Goal: Task Accomplishment & Management: Manage account settings

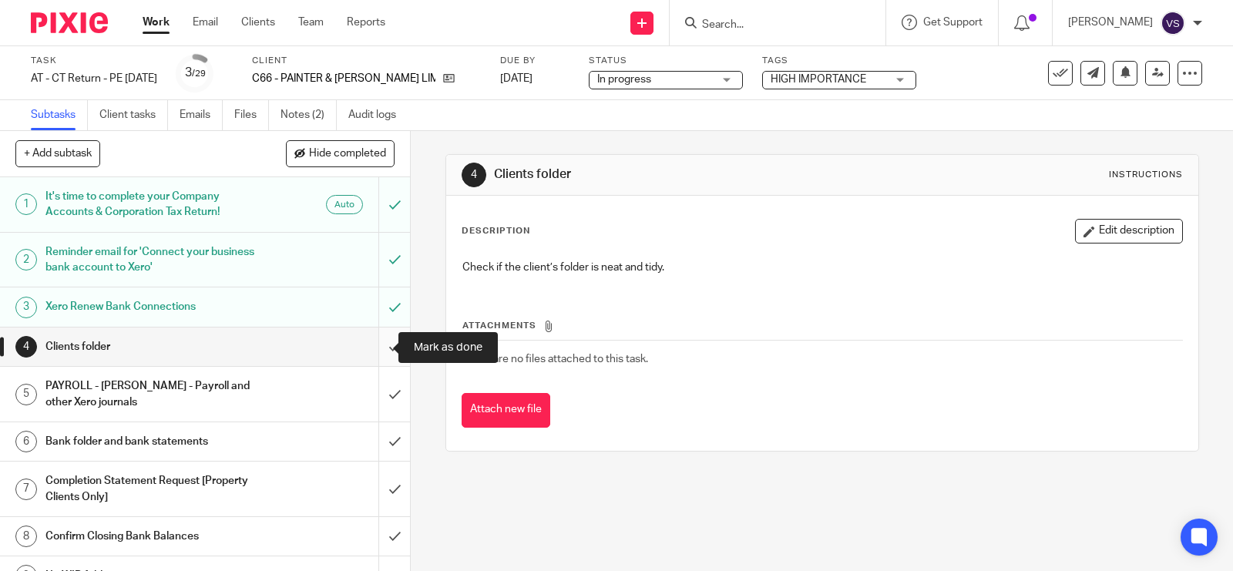
click at [371, 341] on input "submit" at bounding box center [205, 347] width 410 height 39
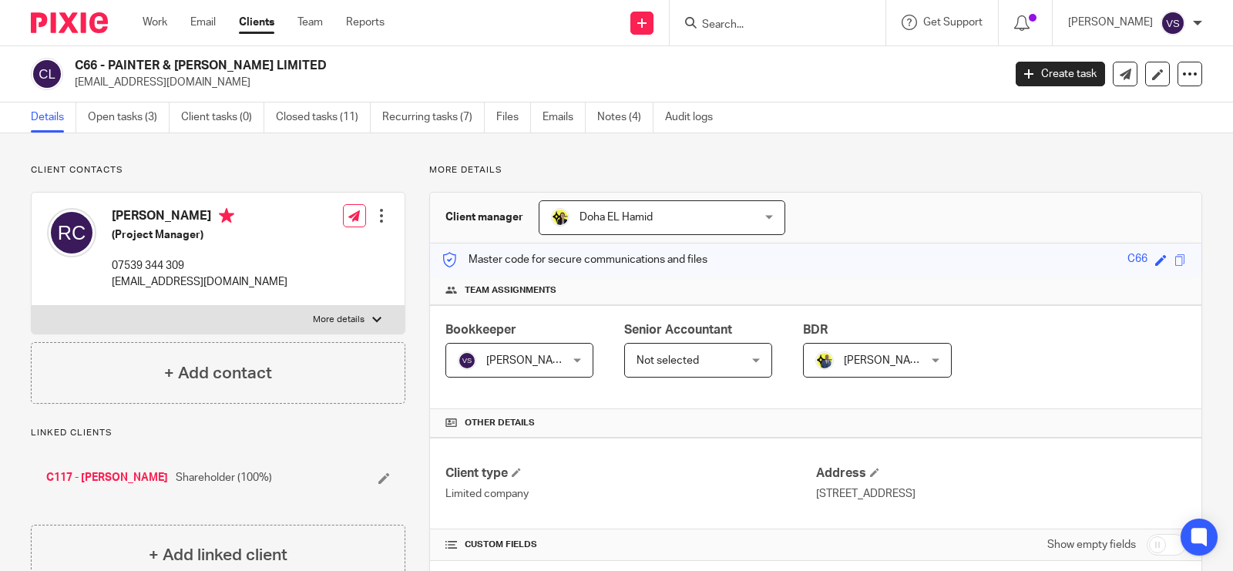
click at [767, 15] on form at bounding box center [783, 22] width 164 height 19
click at [767, 28] on input "Search" at bounding box center [770, 25] width 139 height 14
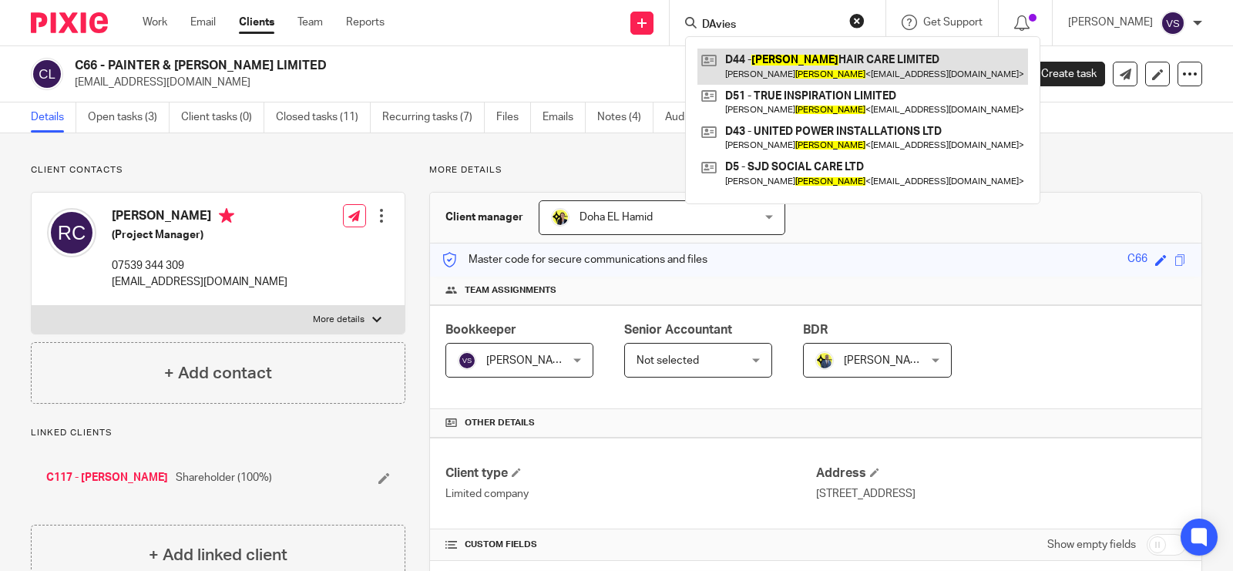
type input "DAvies"
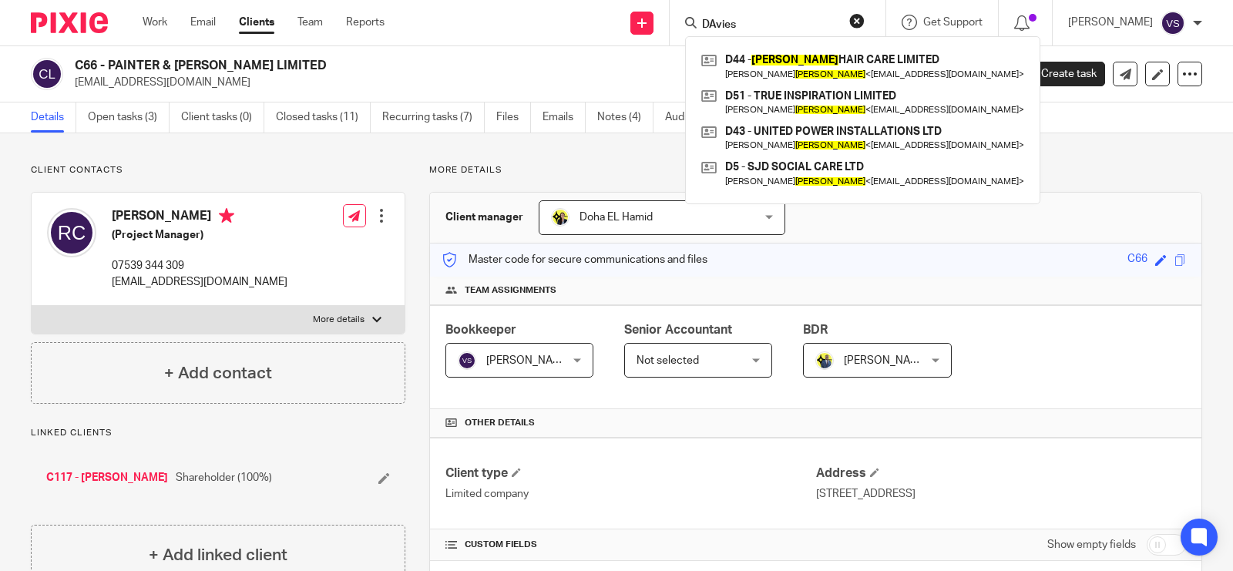
drag, startPoint x: 112, startPoint y: 62, endPoint x: 267, endPoint y: 66, distance: 155.7
click at [267, 66] on h2 "C66 - PAINTER & ELLIS LIMITED" at bounding box center [442, 66] width 735 height 16
copy h2 "PAINTER & ELLIS LIMITED"
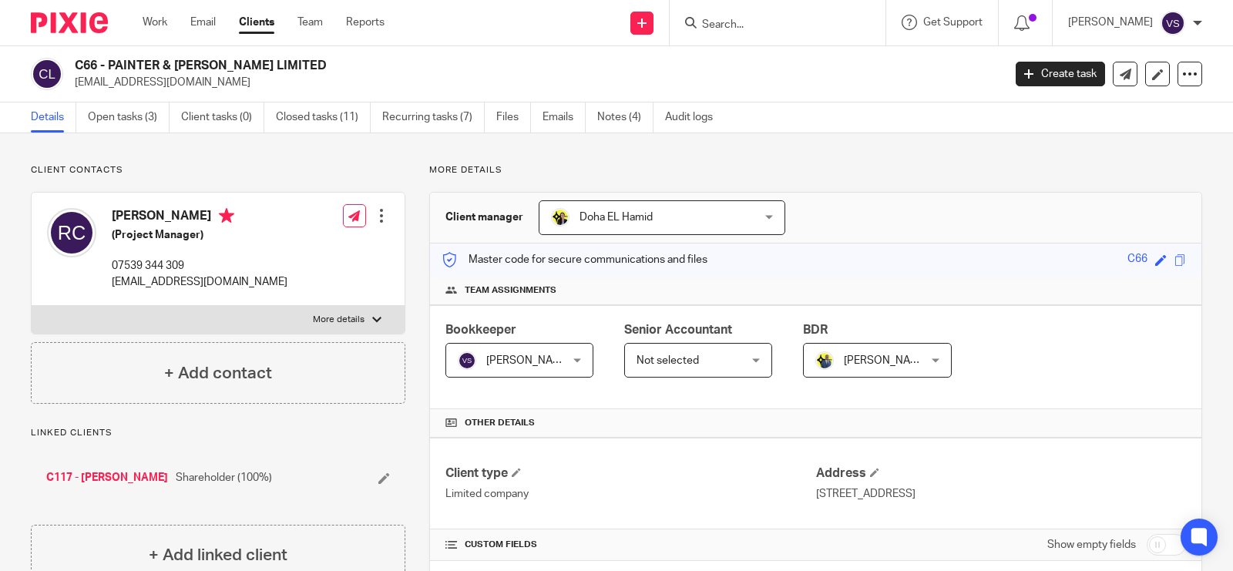
drag, startPoint x: 77, startPoint y: 63, endPoint x: 263, endPoint y: 63, distance: 185.7
click at [263, 63] on h2 "C66 - PAINTER & ELLIS LIMITED" at bounding box center [442, 66] width 735 height 16
copy h2 "C66 - PAINTER & ELLIS LIMITED"
click at [769, 14] on form at bounding box center [783, 22] width 164 height 19
click at [769, 23] on input "Search" at bounding box center [770, 25] width 139 height 14
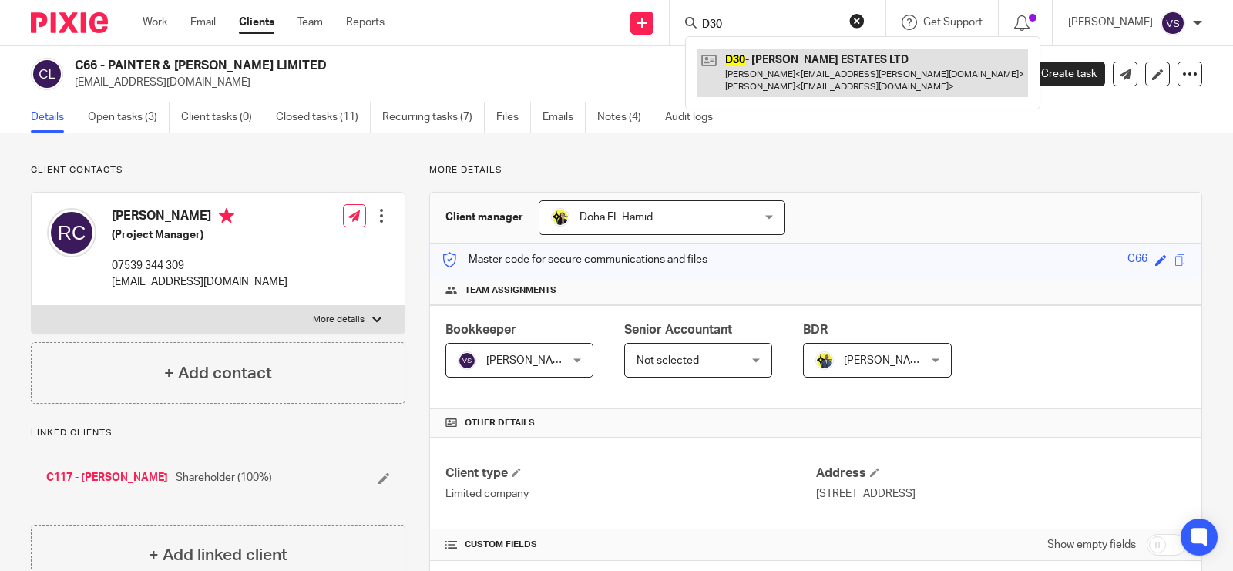
type input "D30"
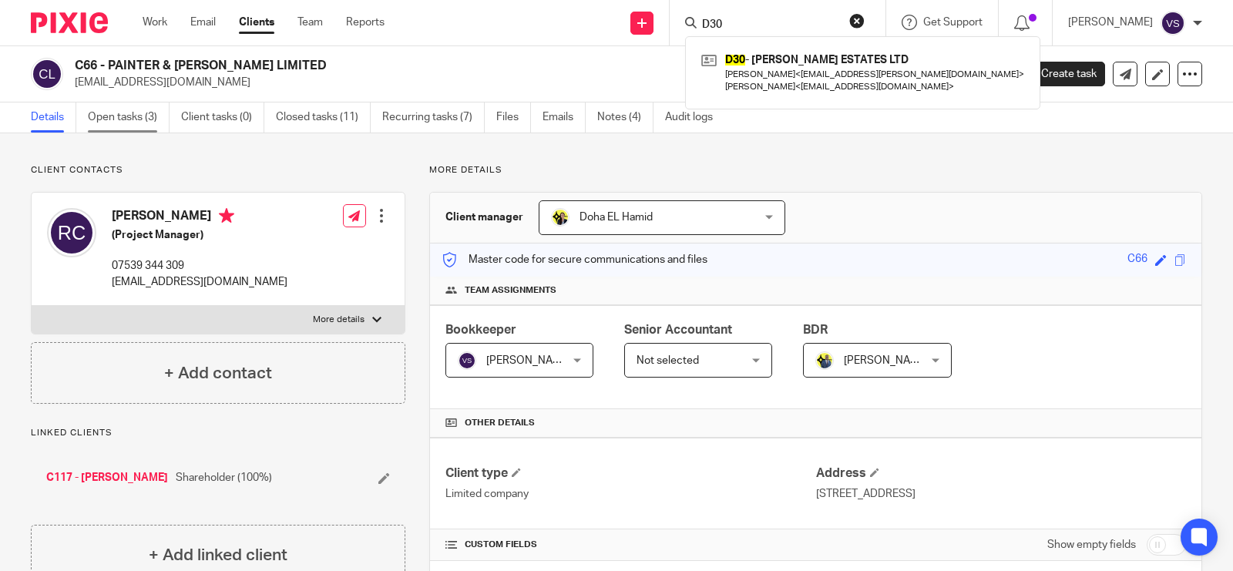
click at [103, 116] on link "Open tasks (3)" at bounding box center [129, 118] width 82 height 30
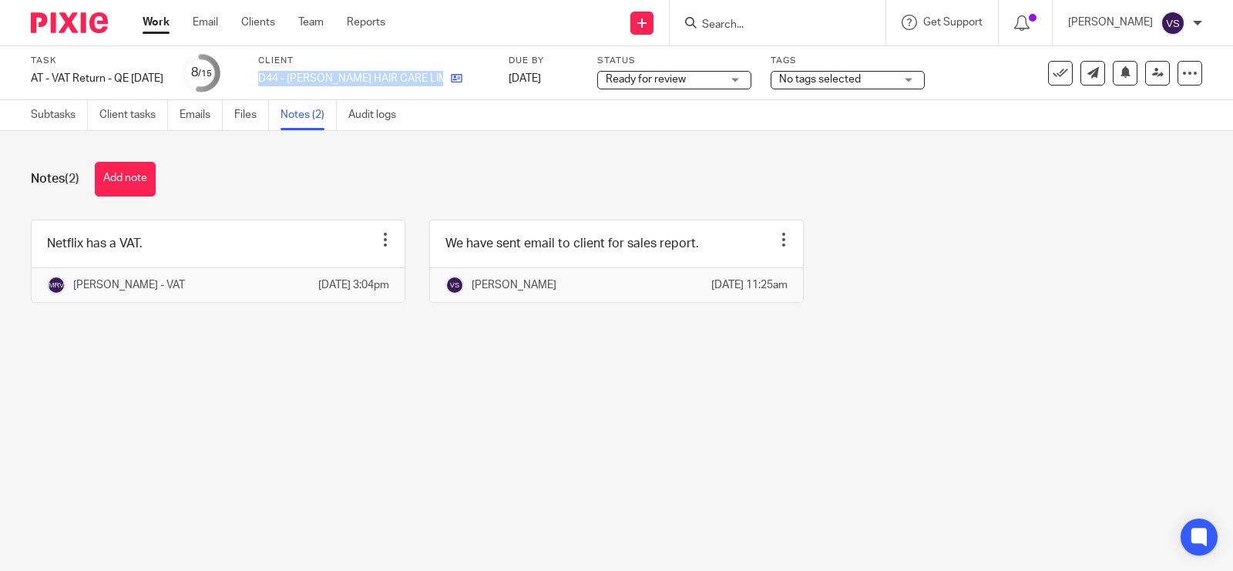
drag, startPoint x: 278, startPoint y: 75, endPoint x: 440, endPoint y: 70, distance: 161.9
click at [440, 70] on div "Task AT - VAT Return - QE [DATE] Save AT - VAT Return - QE [DATE] 8 /15 Client …" at bounding box center [519, 73] width 977 height 37
copy div "D44 - [PERSON_NAME] HAIR CARE LIMITED"
click at [411, 189] on div "Notes (2) Add note" at bounding box center [617, 179] width 1172 height 35
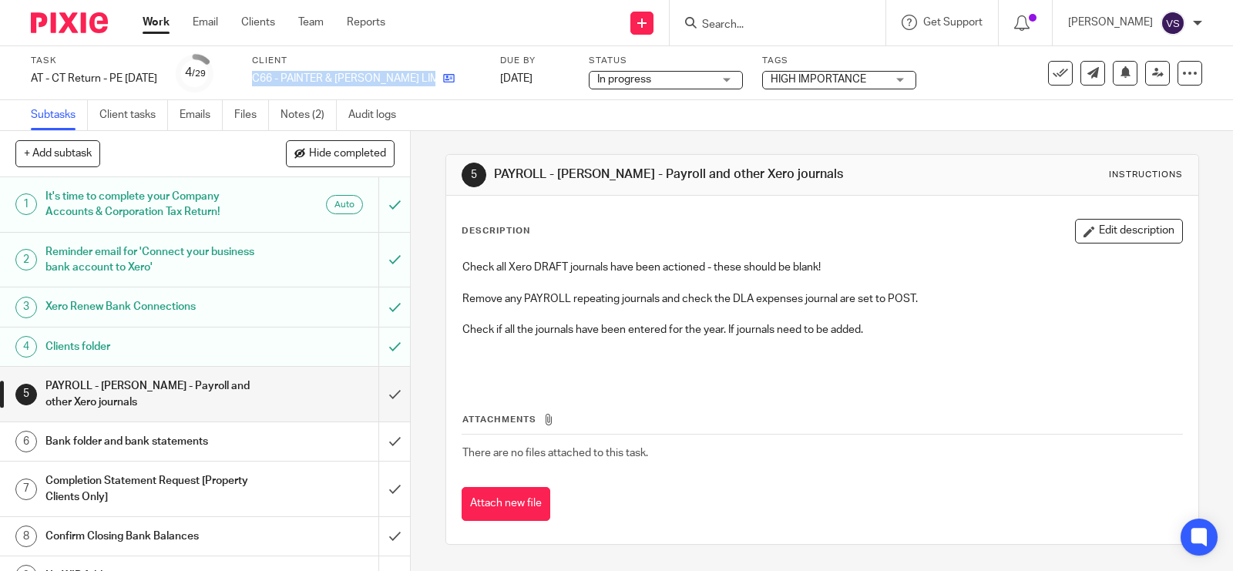
drag, startPoint x: 275, startPoint y: 75, endPoint x: 420, endPoint y: 76, distance: 144.9
click at [420, 76] on div "Task AT - CT Return - PE [DATE] Save AT - [GEOGRAPHIC_DATA] Return - PE [DATE] …" at bounding box center [519, 73] width 977 height 37
copy div "C66 - PAINTER & [PERSON_NAME] LIMITED"
click at [802, 32] on form at bounding box center [783, 22] width 164 height 19
click at [798, 28] on input "Search" at bounding box center [770, 25] width 139 height 14
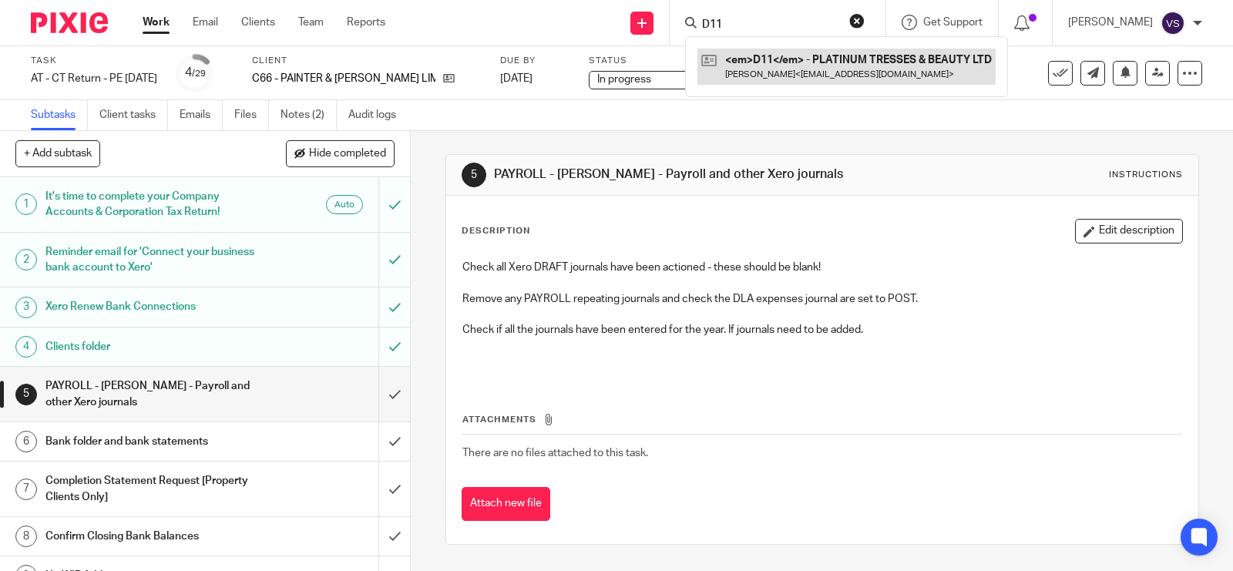
type input "D11"
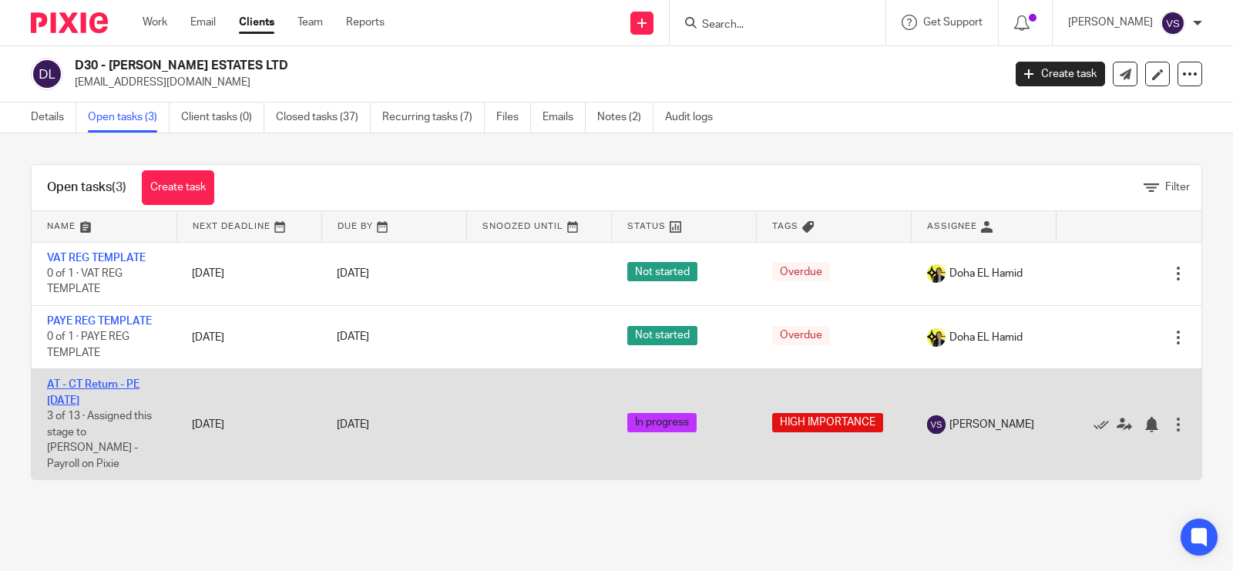
click at [96, 379] on link "AT - CT Return - PE 31-05-2025" at bounding box center [93, 392] width 92 height 26
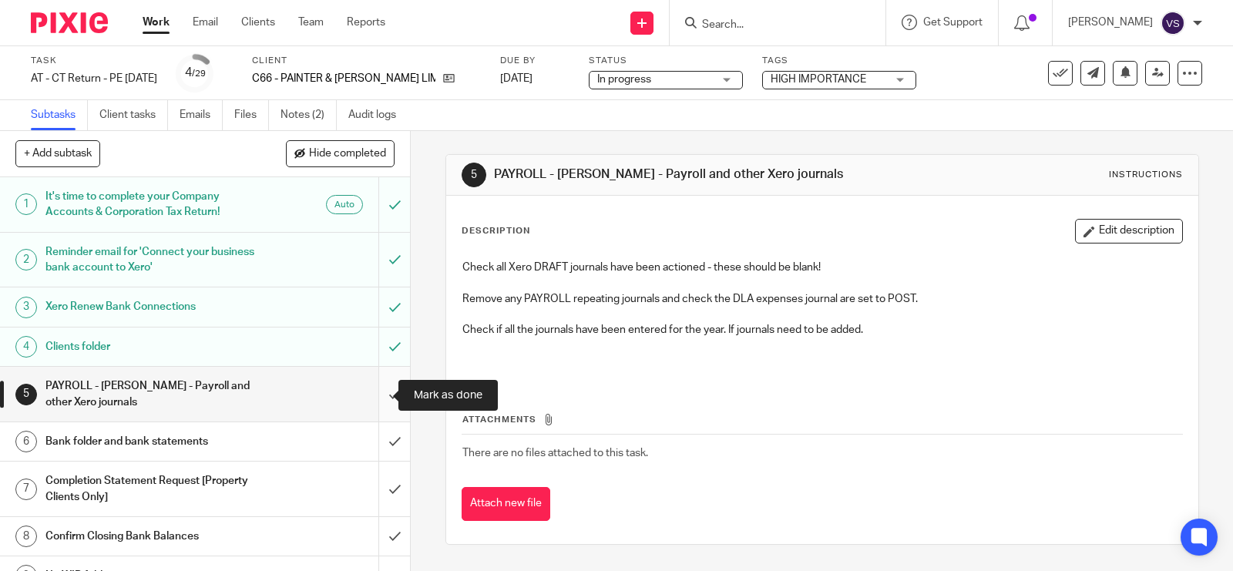
click at [371, 395] on input "submit" at bounding box center [205, 394] width 410 height 55
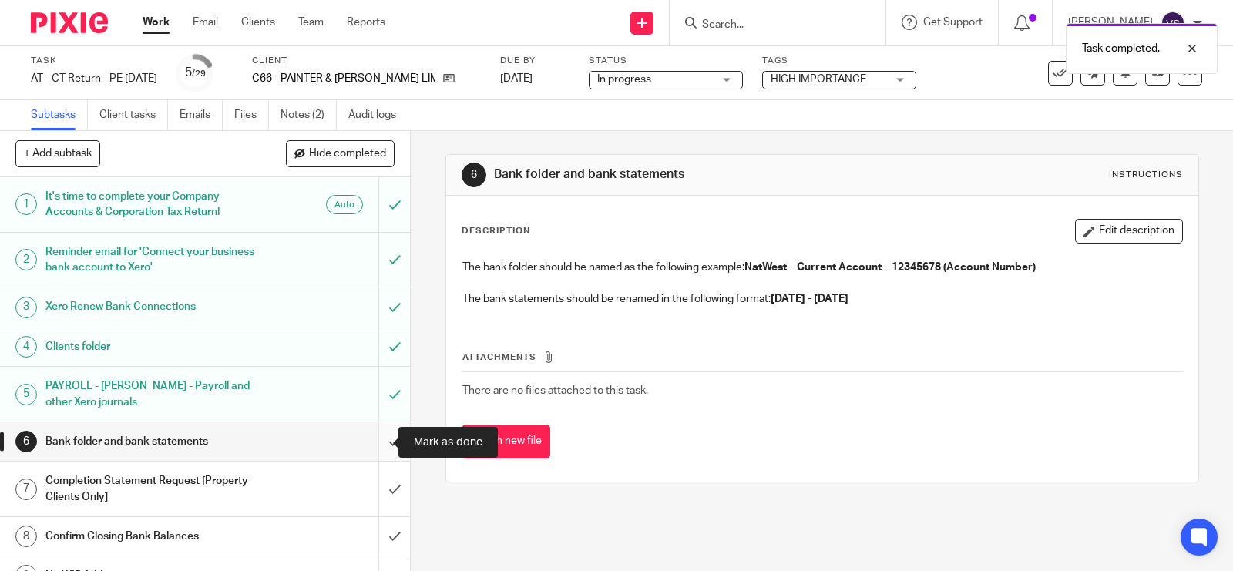
click at [371, 439] on input "submit" at bounding box center [205, 441] width 410 height 39
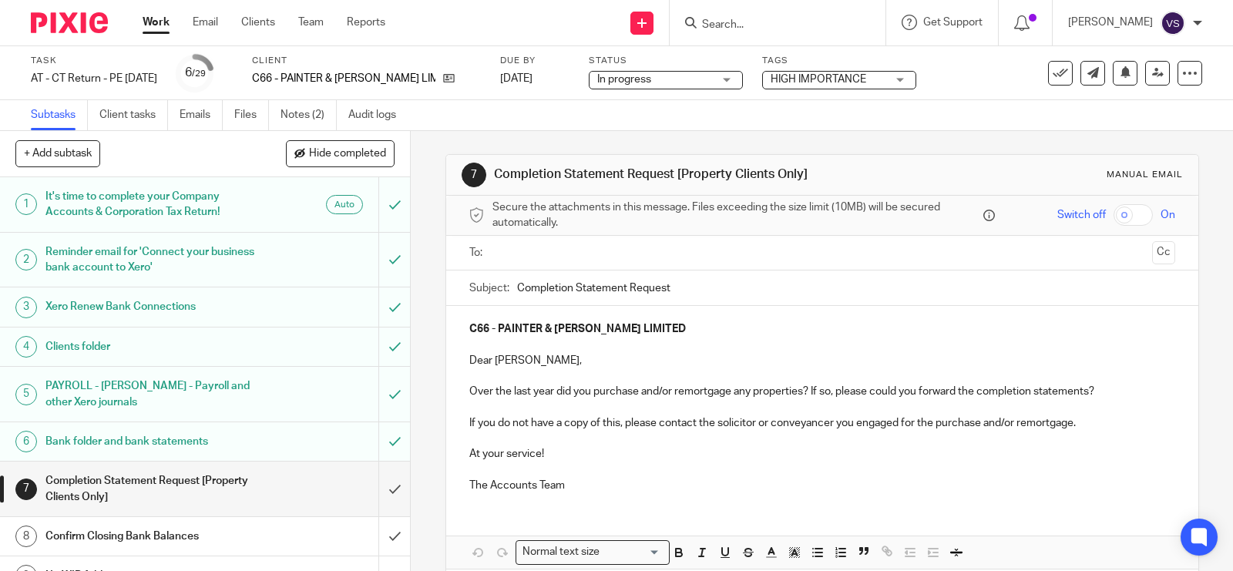
click at [180, 241] on h1 "Reminder email for 'Connect your business bank account to Xero'" at bounding box center [151, 259] width 212 height 39
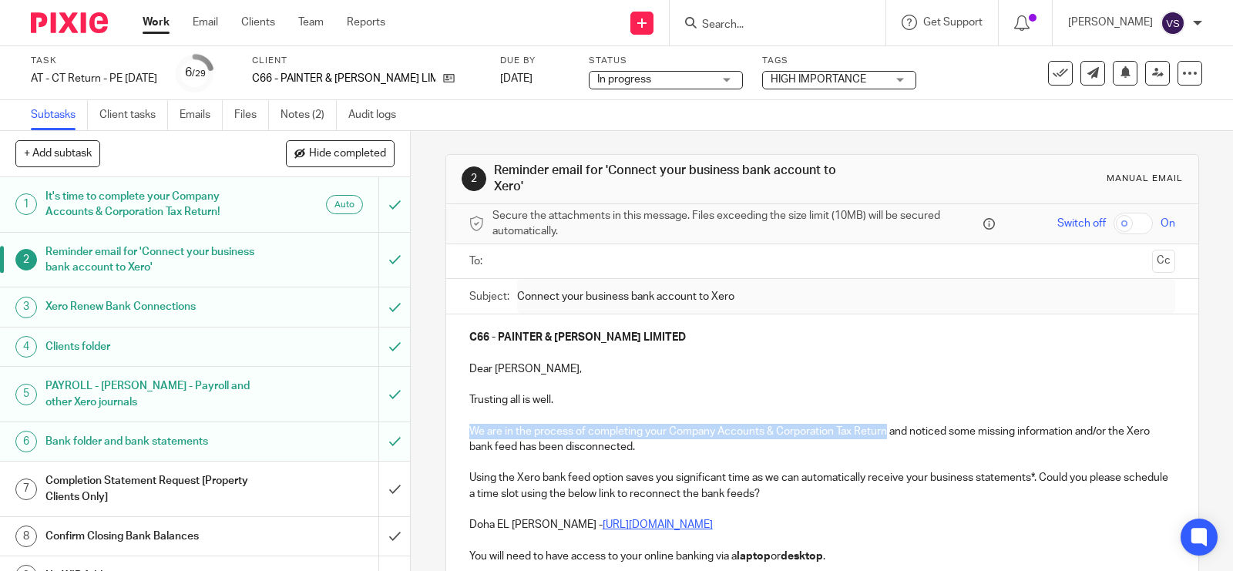
drag, startPoint x: 466, startPoint y: 428, endPoint x: 884, endPoint y: 432, distance: 417.8
click at [884, 432] on p "We are in the process of completing your Company Accounts & Corporation Tax Ret…" at bounding box center [822, 440] width 706 height 32
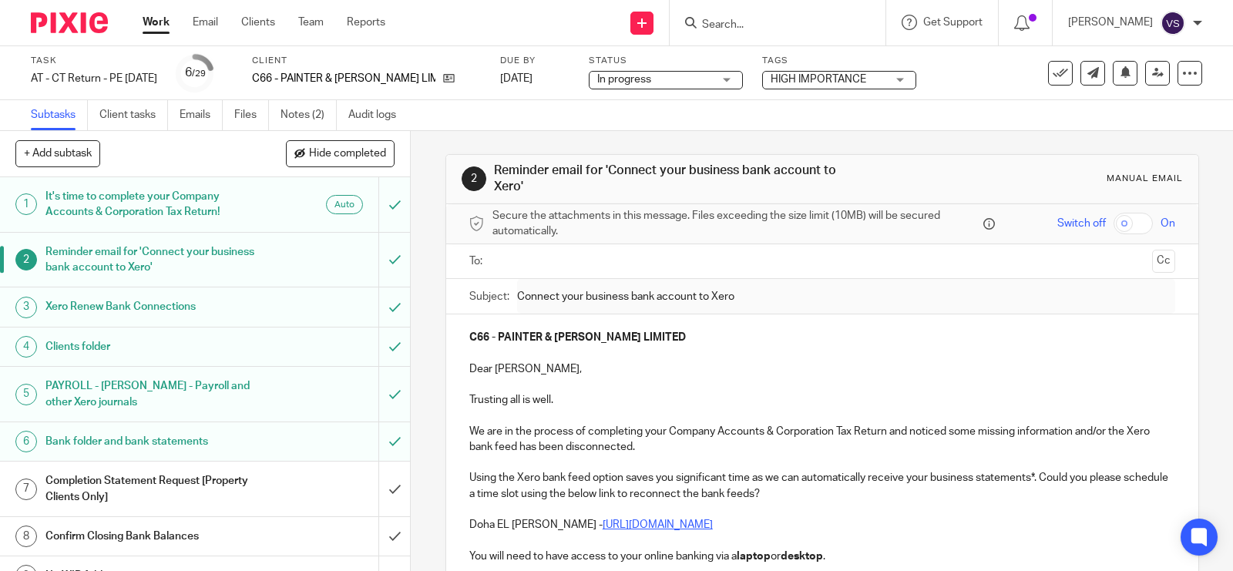
click at [903, 447] on p "We are in the process of completing your Company Accounts & Corporation Tax Ret…" at bounding box center [822, 440] width 706 height 32
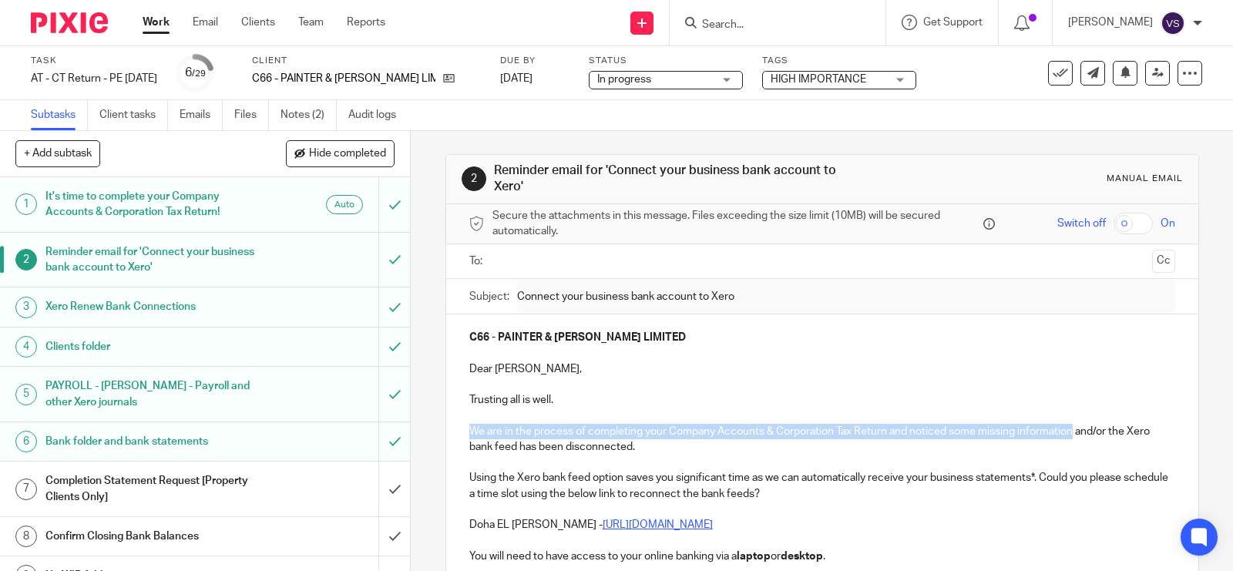
drag, startPoint x: 1070, startPoint y: 434, endPoint x: 462, endPoint y: 435, distance: 607.3
click at [462, 435] on div "C66 - PAINTER & ELLIS LIMITED Dear Rory, Trusting all is well. We are in the pr…" at bounding box center [822, 507] width 752 height 386
copy p "We are in the process of completing your Company Accounts & Corporation Tax Ret…"
click at [162, 474] on h1 "Completion Statement Request [Property Clients Only]" at bounding box center [151, 488] width 212 height 39
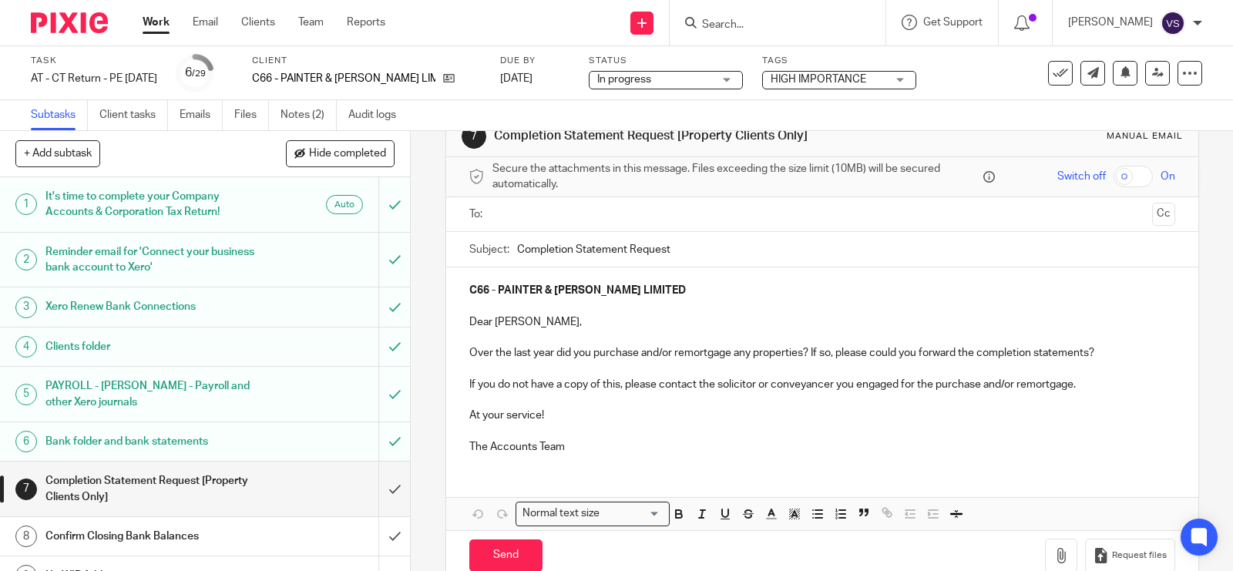
scroll to position [74, 0]
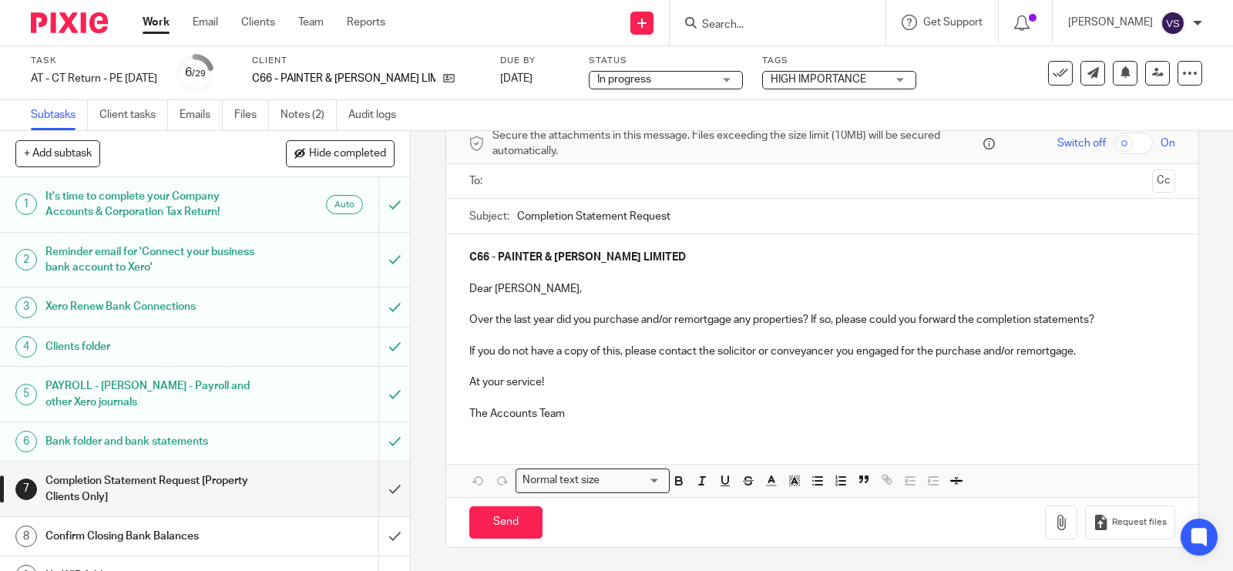
click at [515, 284] on p "Dear [PERSON_NAME]," at bounding box center [822, 288] width 706 height 15
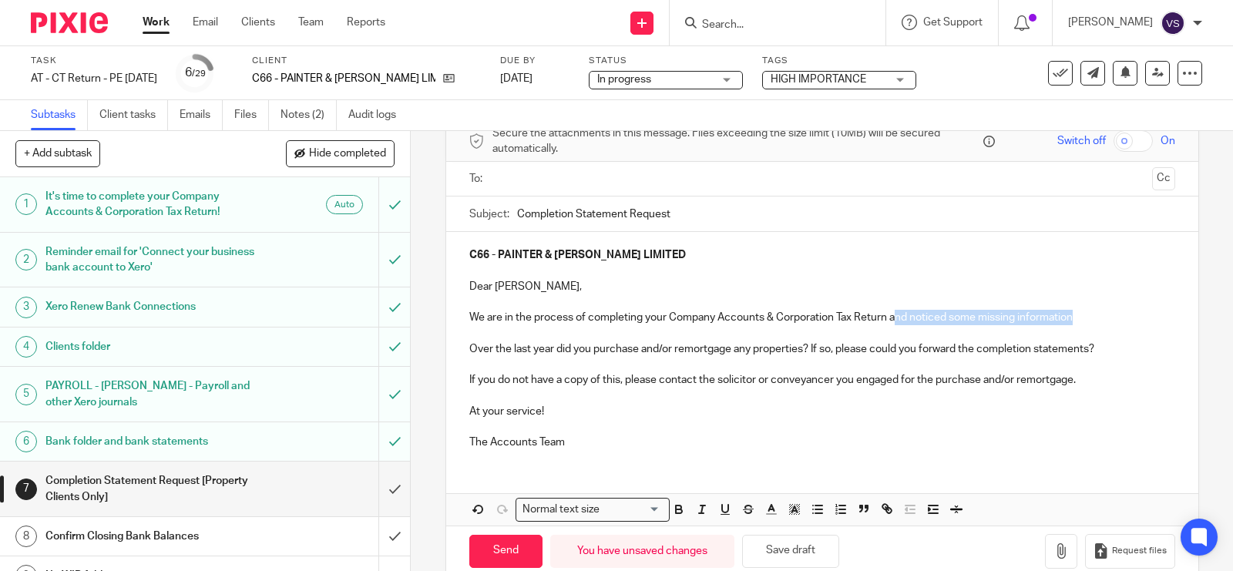
drag, startPoint x: 890, startPoint y: 320, endPoint x: 1074, endPoint y: 322, distance: 183.4
click at [1074, 322] on p "We are in the process of completing your Company Accounts & Corporation Tax Ret…" at bounding box center [822, 317] width 706 height 15
click at [576, 187] on input "text" at bounding box center [821, 179] width 647 height 18
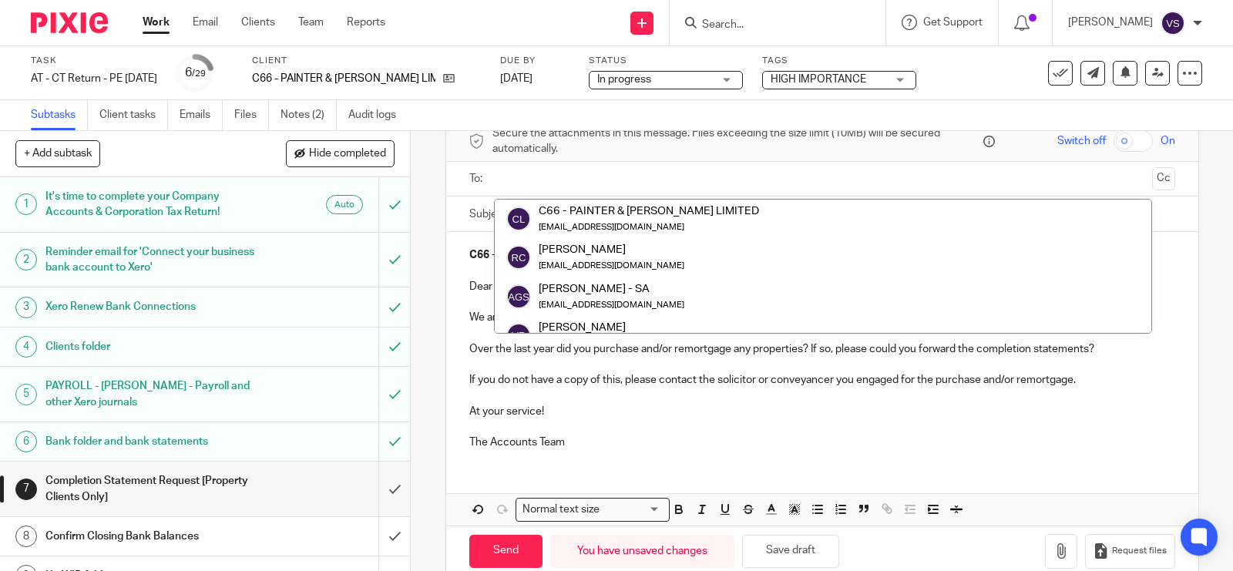
paste input "painterandellis@gmail.com"
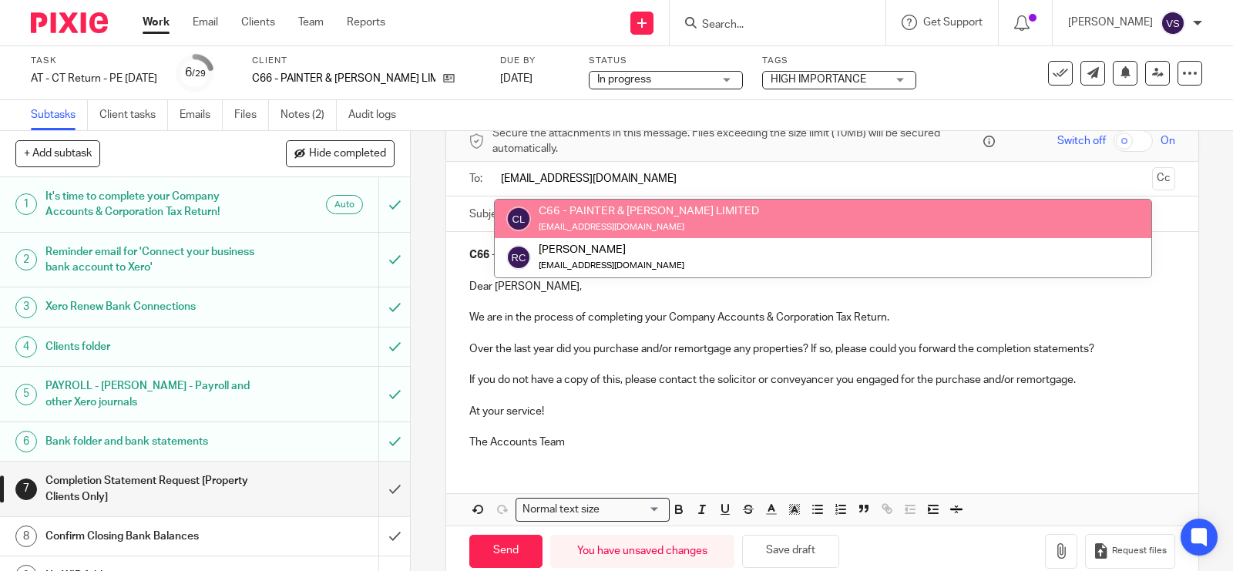
type input "painterandellis@gmail.com"
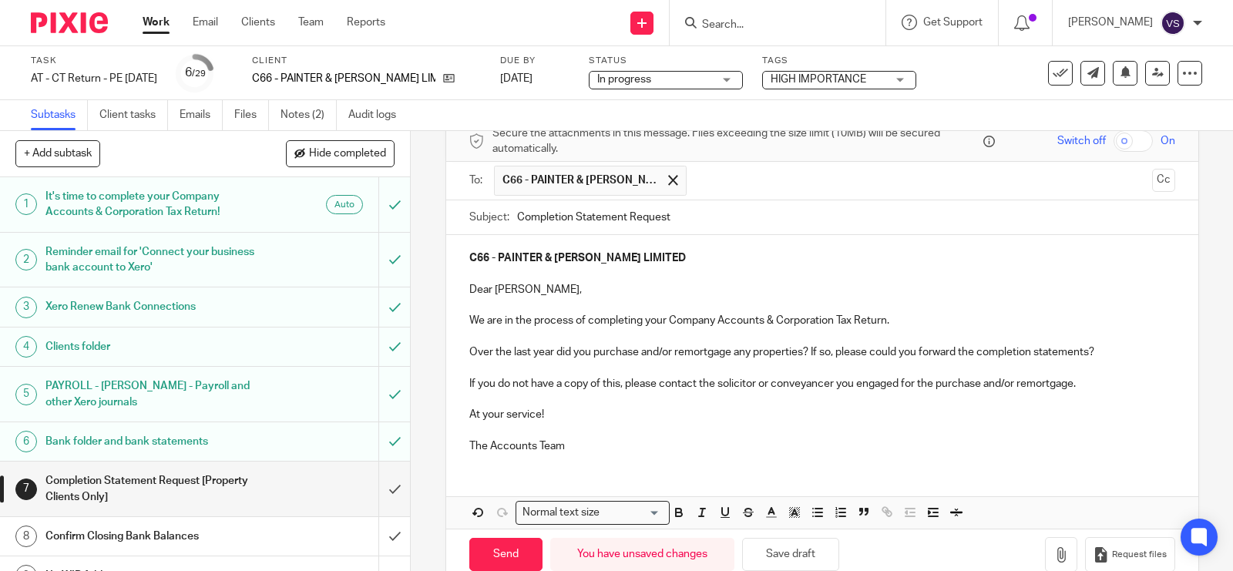
click at [461, 262] on div "C66 - PAINTER & ELLIS LIMITED Dear Rory, We are in the process of completing yo…" at bounding box center [822, 350] width 752 height 230
click at [561, 444] on p "The Accounts Team" at bounding box center [822, 446] width 706 height 15
click at [460, 287] on div "C66 - PAINTER & ELLIS LIMITED Dear Rory, We are in the process of completing yo…" at bounding box center [822, 350] width 752 height 230
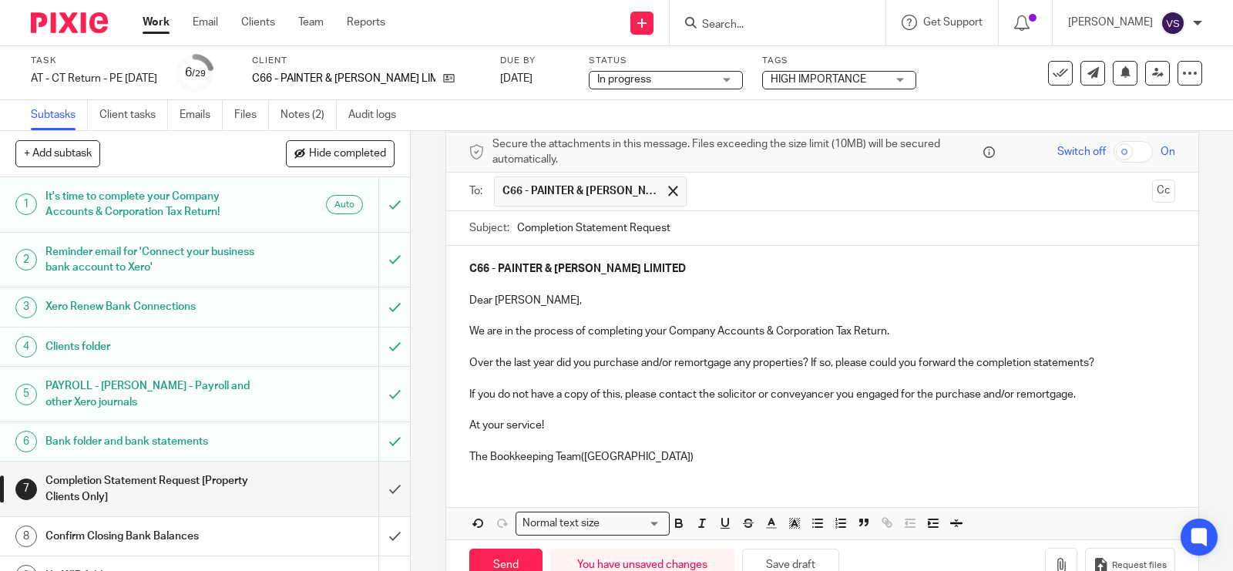
scroll to position [109, 0]
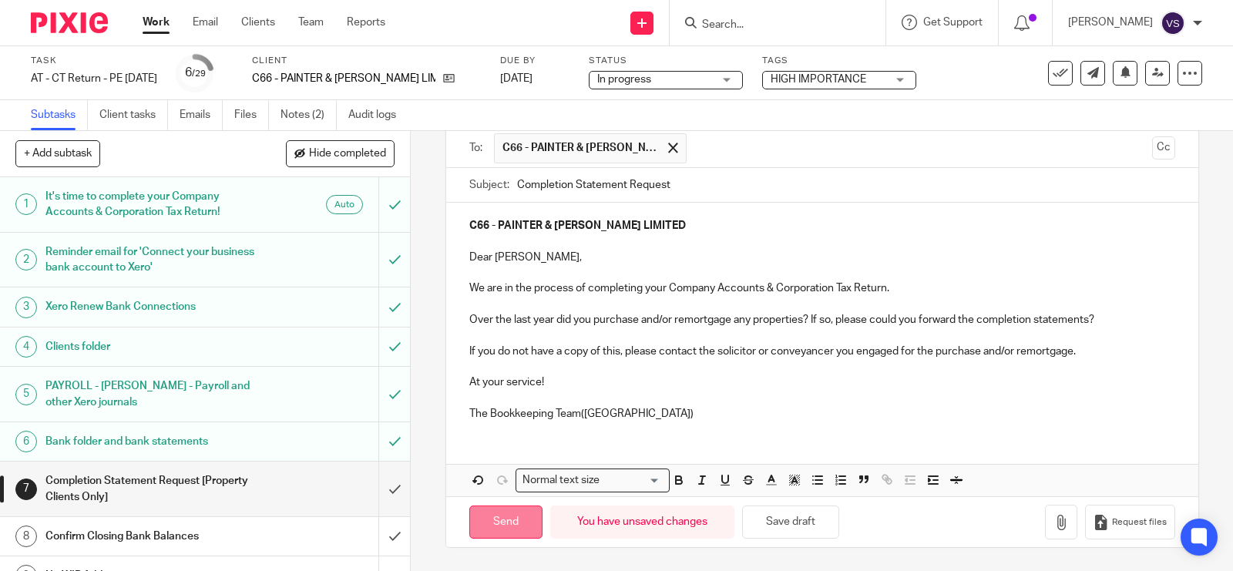
click at [511, 516] on input "Send" at bounding box center [505, 522] width 73 height 33
type input "Sent"
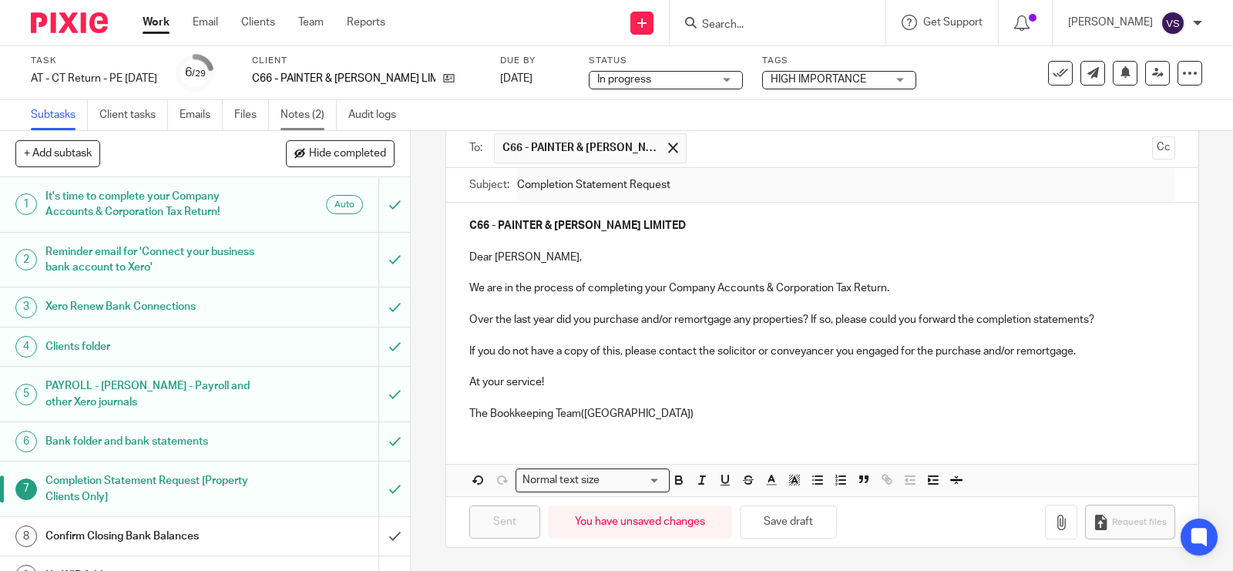
drag, startPoint x: 310, startPoint y: 122, endPoint x: 302, endPoint y: 128, distance: 9.9
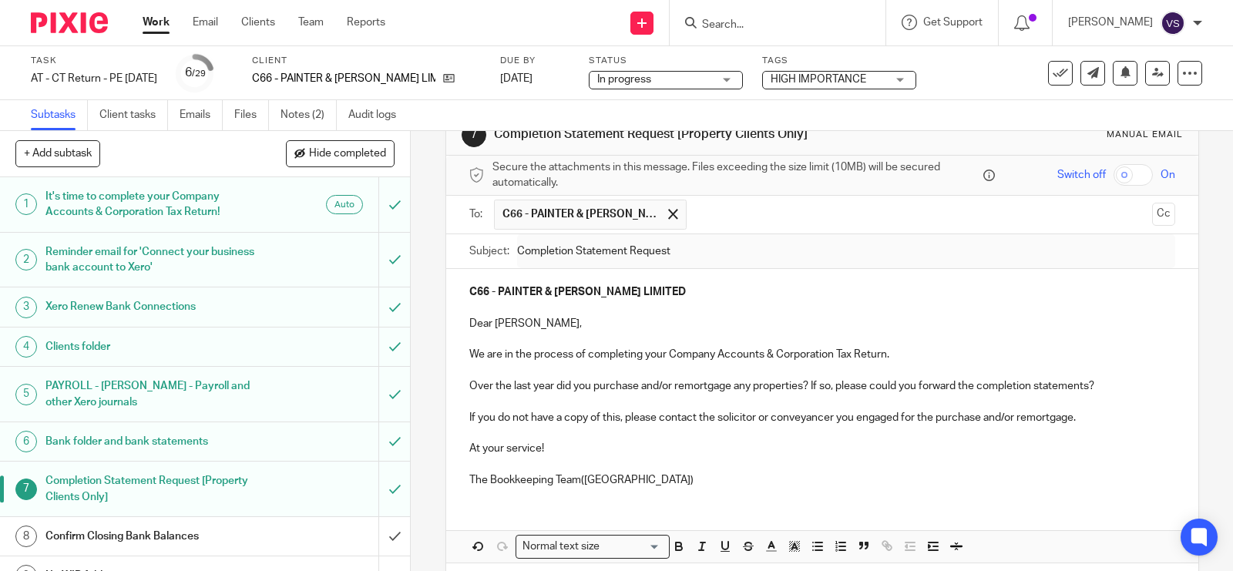
scroll to position [0, 0]
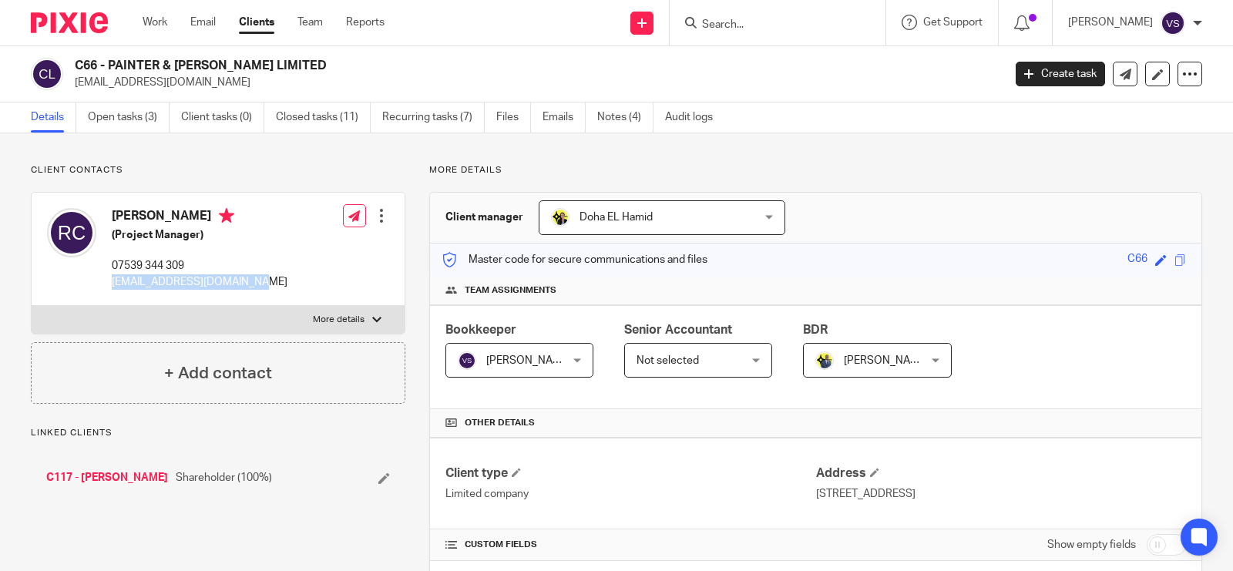
drag, startPoint x: 105, startPoint y: 278, endPoint x: 247, endPoint y: 283, distance: 142.7
click at [247, 283] on div "Rory Clottey (Project Manager) 07539 344 309 painterandellis@gmail.com Edit con…" at bounding box center [218, 249] width 373 height 113
copy p "[EMAIL_ADDRESS][DOMAIN_NAME]"
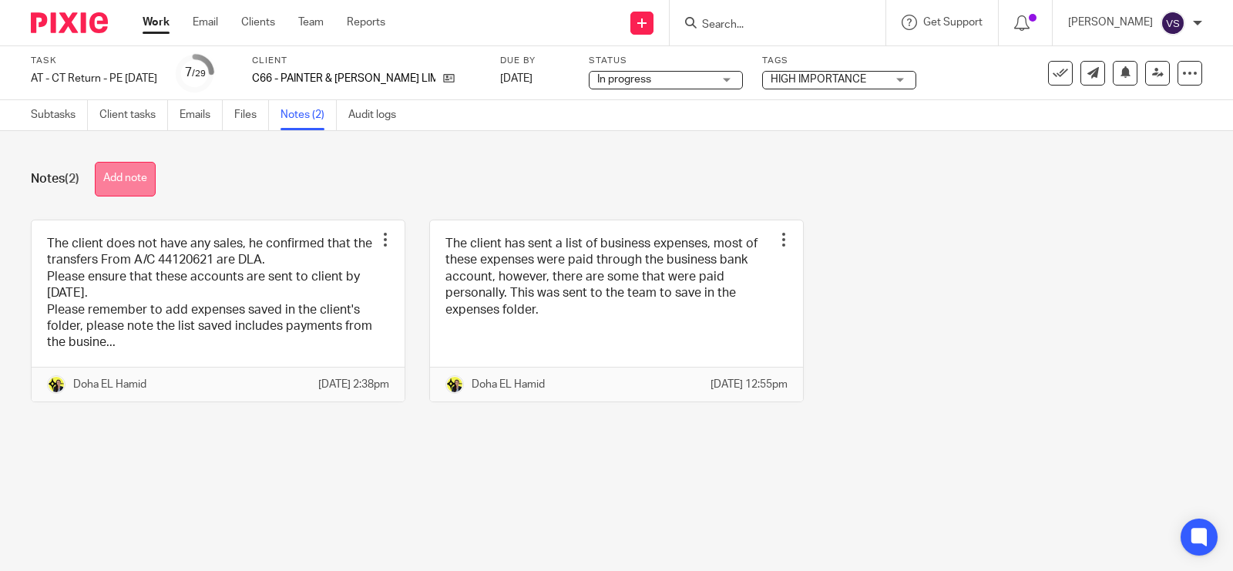
click at [131, 183] on button "Add note" at bounding box center [125, 179] width 61 height 35
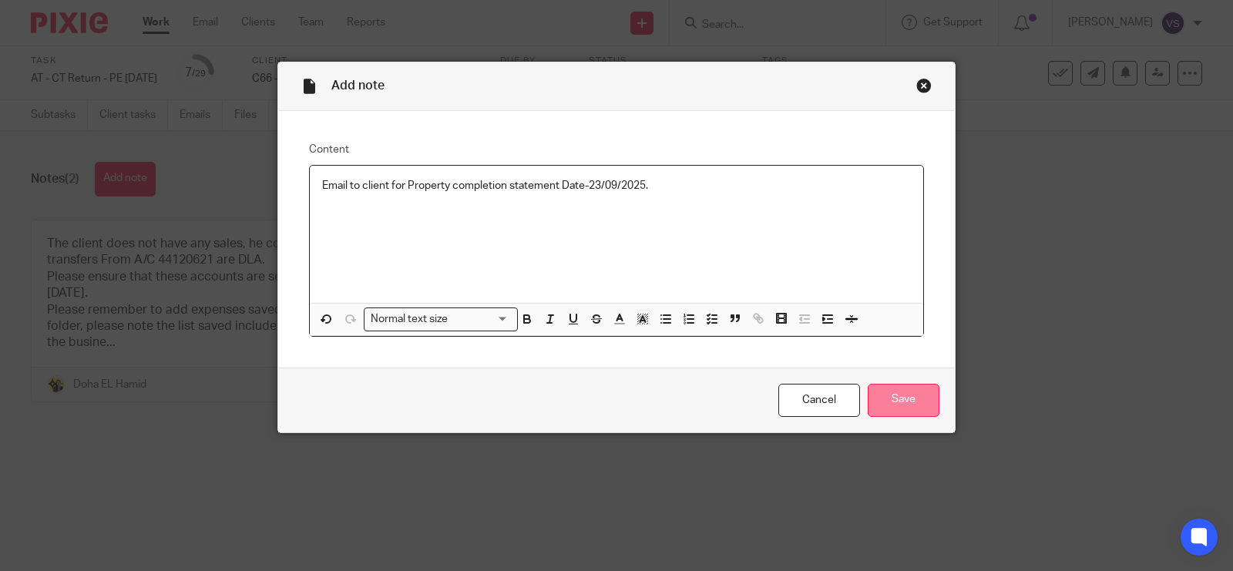
click at [914, 389] on input "Save" at bounding box center [904, 400] width 72 height 33
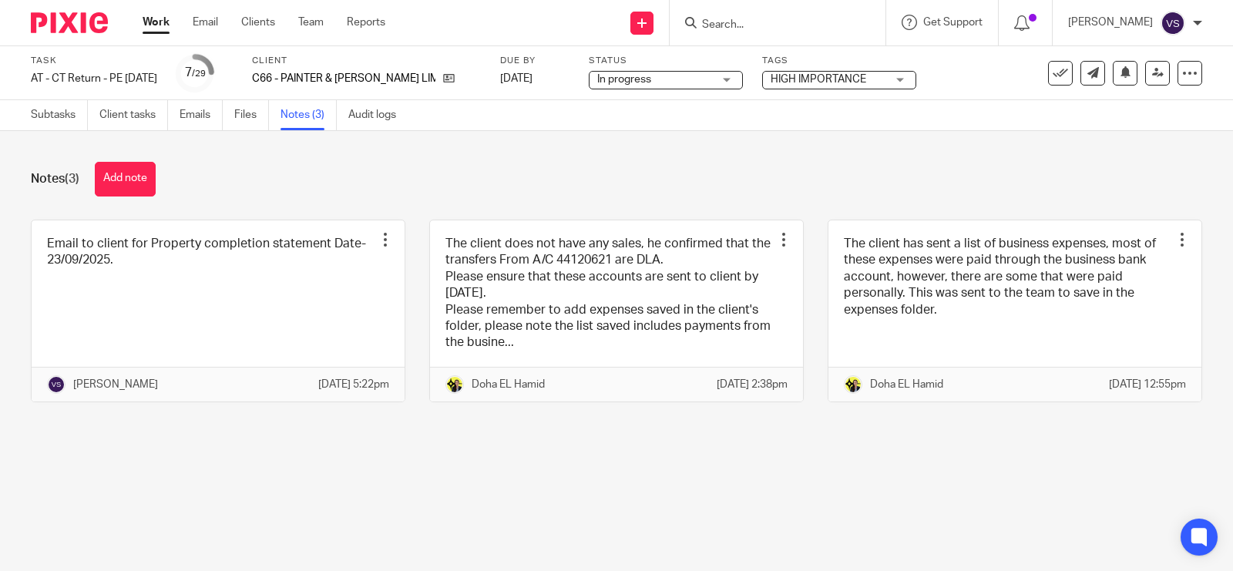
click at [399, 206] on div "Notes (3) Add note Email to client for Property completion statement Date-23/09…" at bounding box center [616, 293] width 1233 height 325
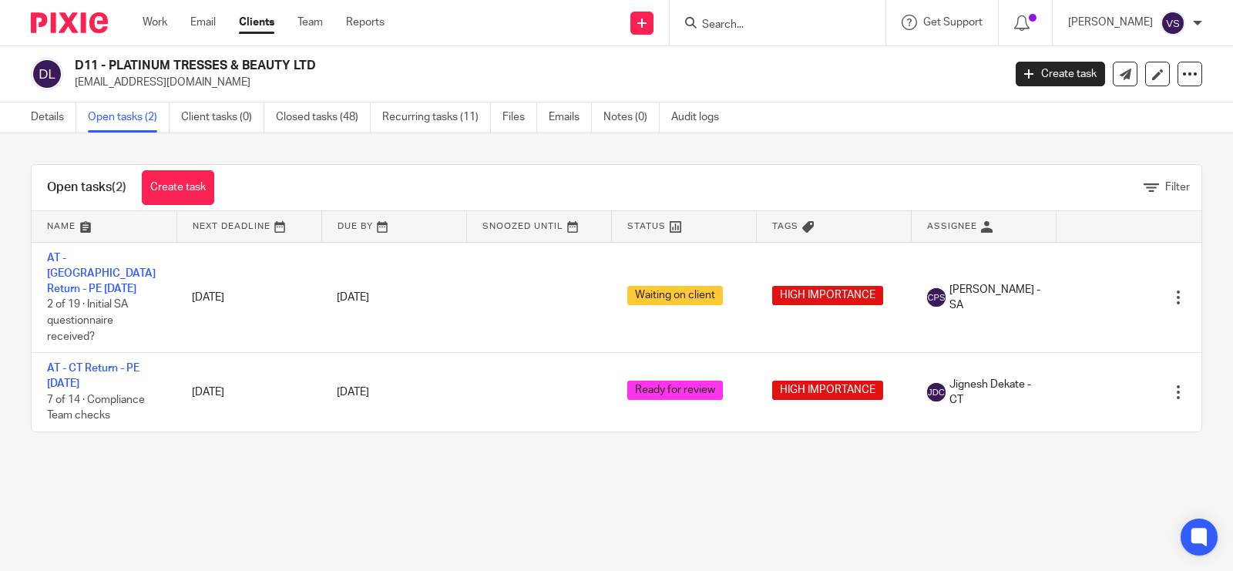
click at [343, 476] on main "D11 - PLATINUM TRESSES & BEAUTY LTD platinumtresses@outlook.com Create task Upd…" at bounding box center [616, 285] width 1233 height 571
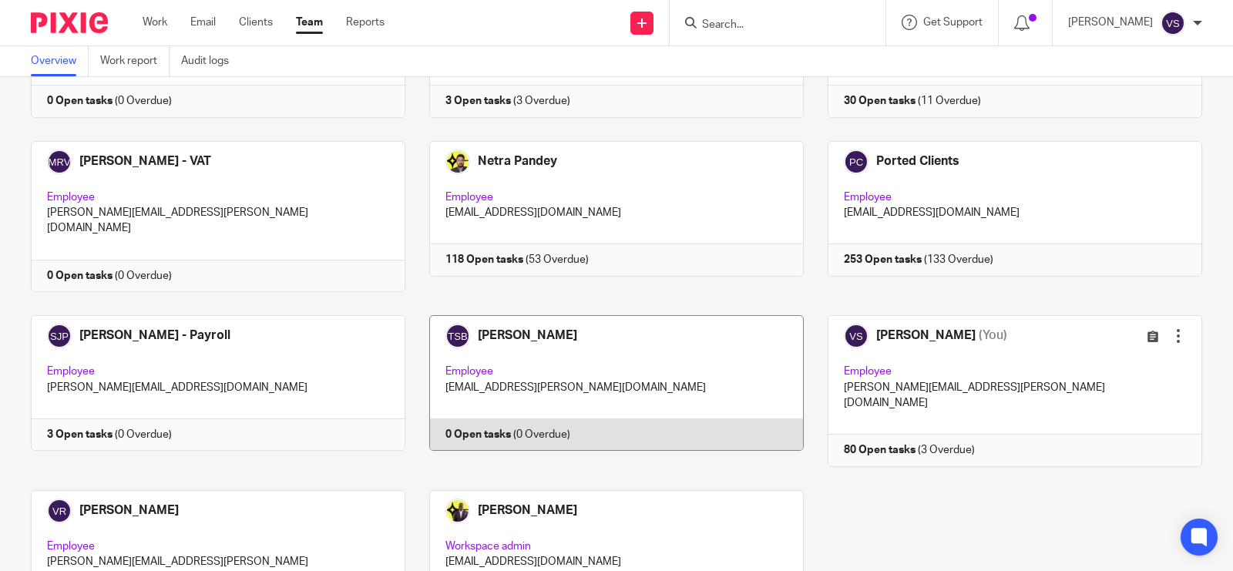
scroll to position [1060, 0]
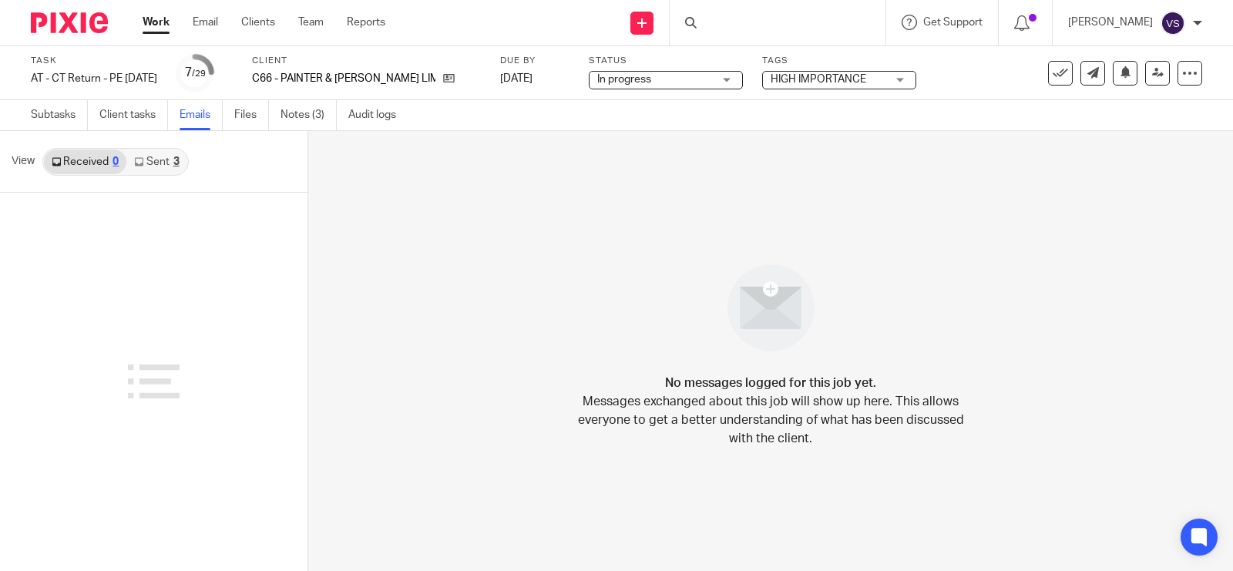
click at [140, 158] on icon at bounding box center [138, 161] width 9 height 9
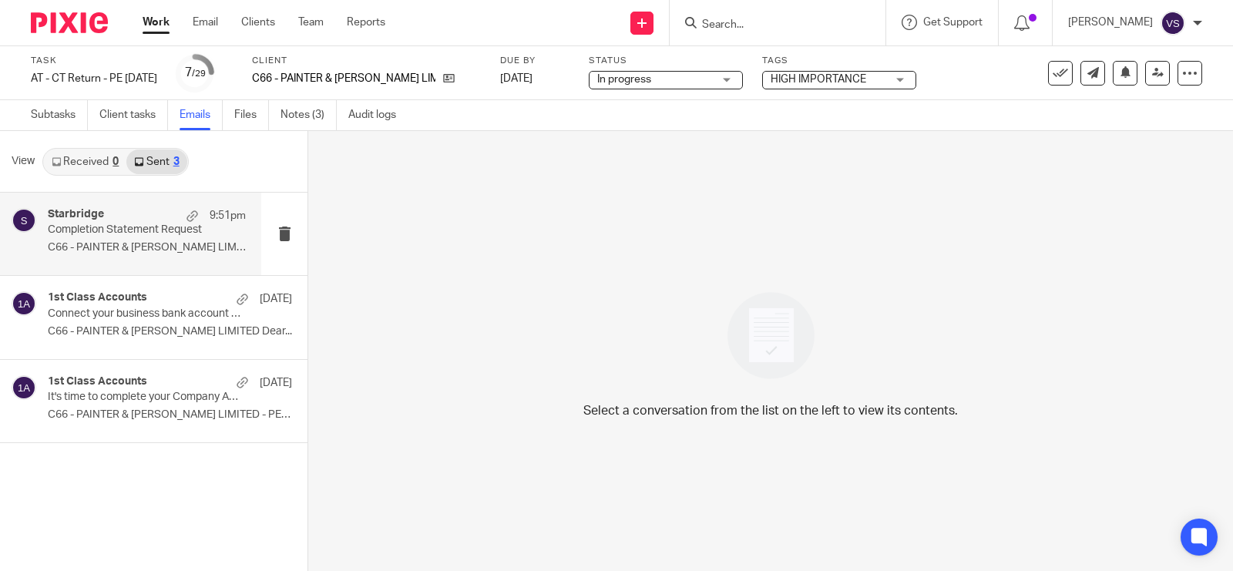
click at [113, 241] on p "C66 - PAINTER & [PERSON_NAME] LIMITED Dear..." at bounding box center [147, 247] width 198 height 13
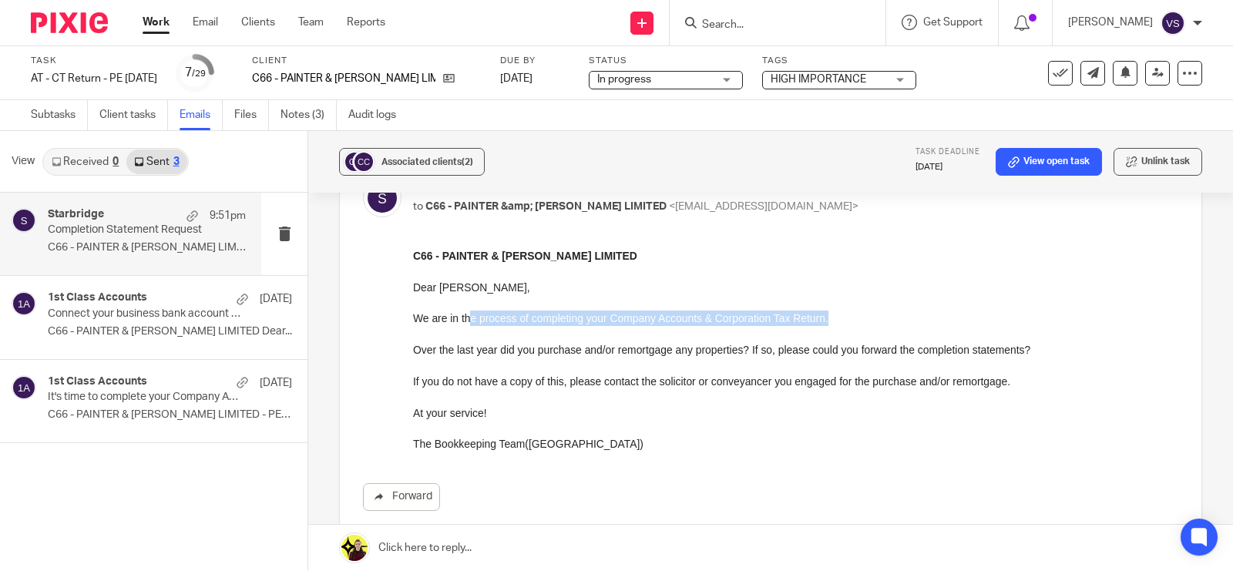
drag, startPoint x: 471, startPoint y: 318, endPoint x: 851, endPoint y: 319, distance: 380.0
click at [851, 319] on p "We are in the process of completing your Company Accounts & Corporation Tax Ret…" at bounding box center [795, 318] width 765 height 15
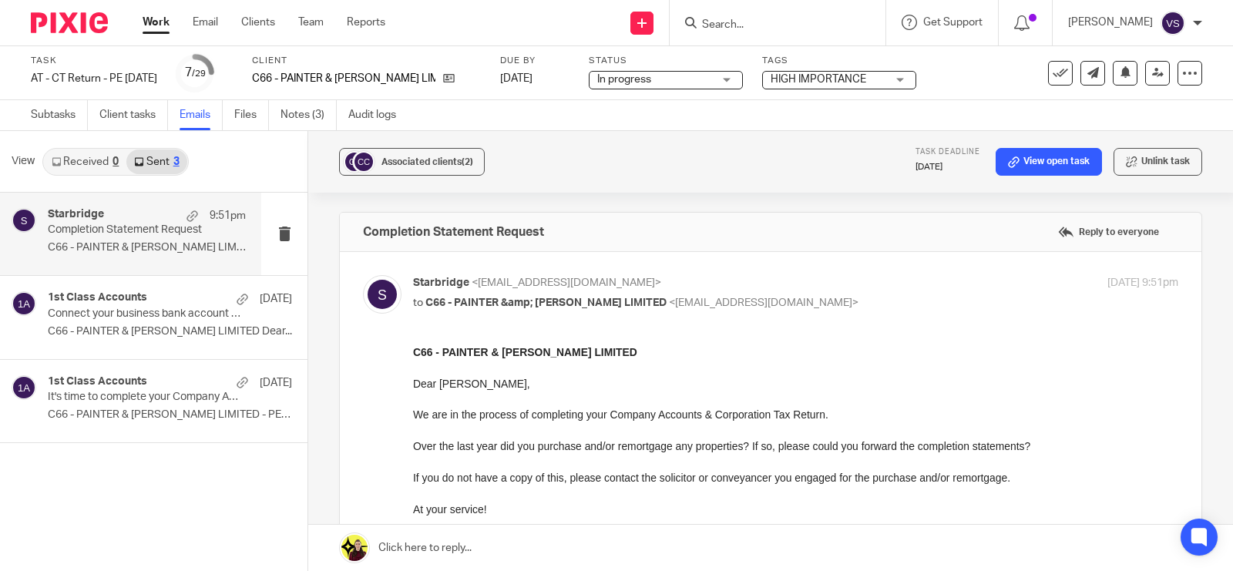
scroll to position [96, 0]
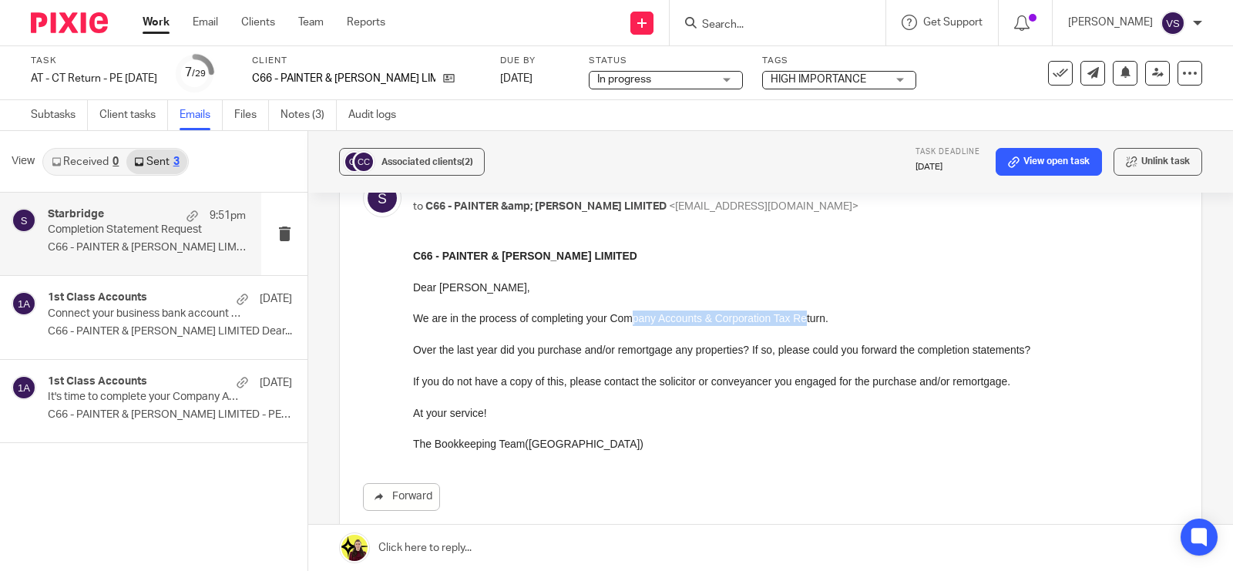
drag, startPoint x: 637, startPoint y: 312, endPoint x: 805, endPoint y: 312, distance: 168.0
click at [805, 312] on p "We are in the process of completing your Company Accounts & Corporation Tax Ret…" at bounding box center [795, 318] width 765 height 15
drag, startPoint x: 455, startPoint y: 337, endPoint x: 859, endPoint y: 339, distance: 404.6
click at [859, 339] on p at bounding box center [795, 334] width 765 height 15
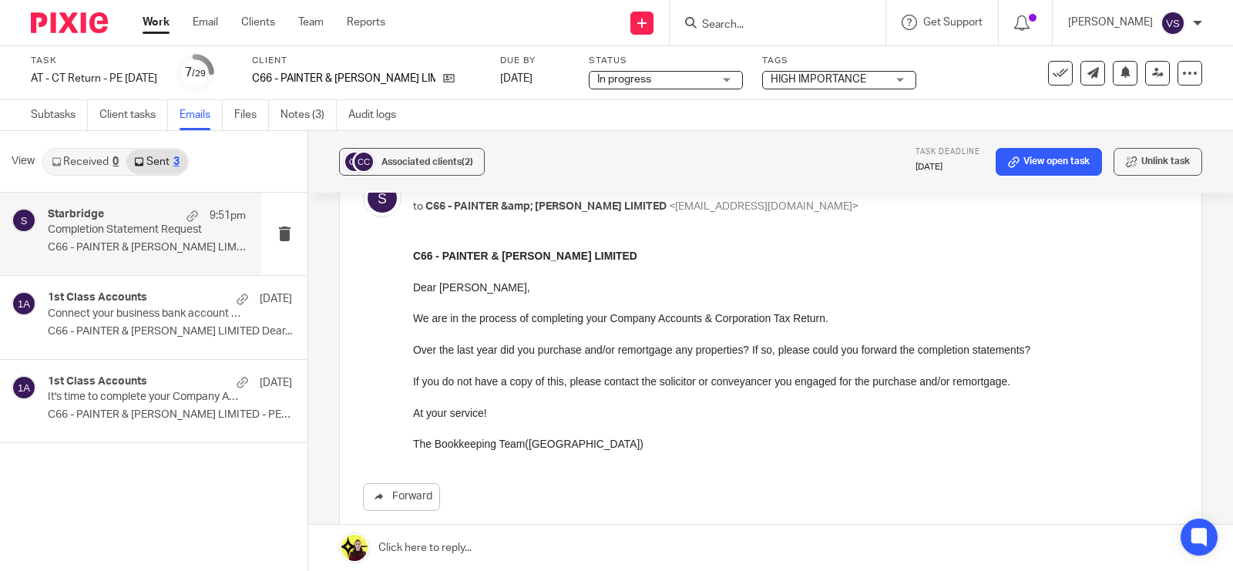
click at [859, 339] on p at bounding box center [795, 334] width 765 height 15
drag, startPoint x: 825, startPoint y: 353, endPoint x: 982, endPoint y: 360, distance: 157.4
click at [982, 360] on div "C66 - PAINTER & ELLIS LIMITED Dear Rory, We are in the process of completing yo…" at bounding box center [795, 350] width 765 height 204
click at [982, 360] on p at bounding box center [795, 365] width 765 height 15
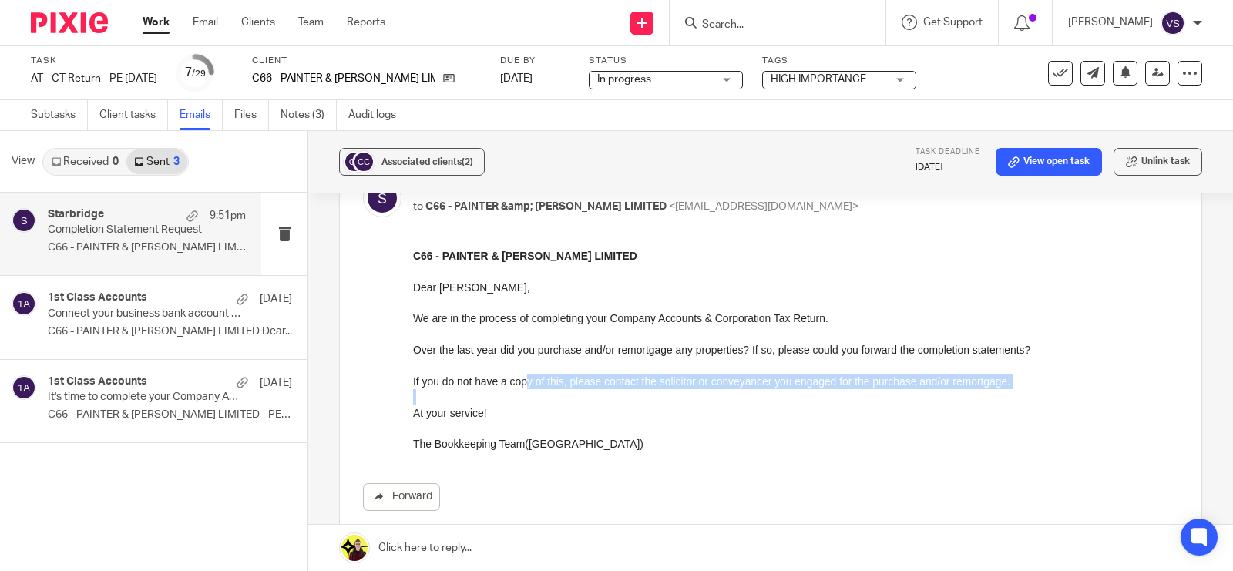
drag, startPoint x: 528, startPoint y: 380, endPoint x: 909, endPoint y: 392, distance: 380.9
click at [909, 392] on div "C66 - PAINTER & ELLIS LIMITED Dear Rory, We are in the process of completing yo…" at bounding box center [795, 350] width 765 height 204
click at [909, 392] on p at bounding box center [795, 396] width 765 height 15
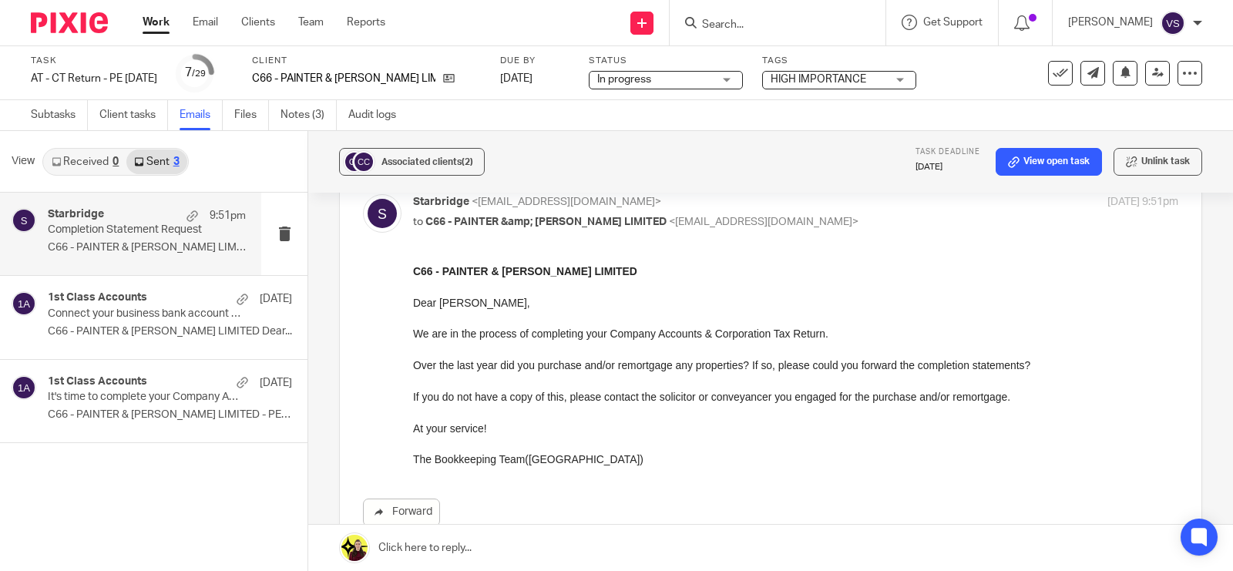
scroll to position [0, 0]
